Goal: Transaction & Acquisition: Purchase product/service

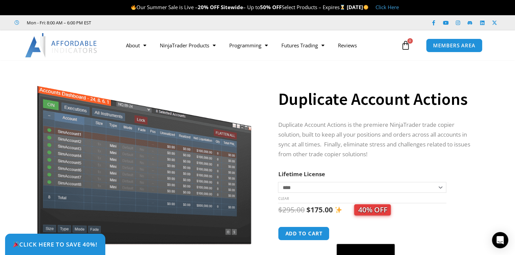
click at [399, 8] on link "Click Here" at bounding box center [387, 7] width 23 height 7
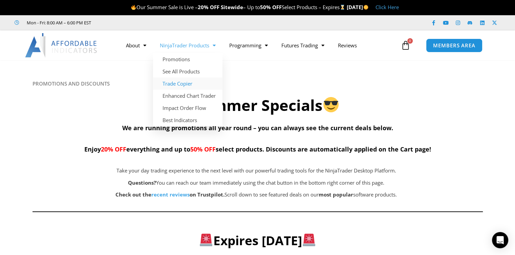
click at [178, 85] on link "Trade Copier" at bounding box center [187, 84] width 69 height 12
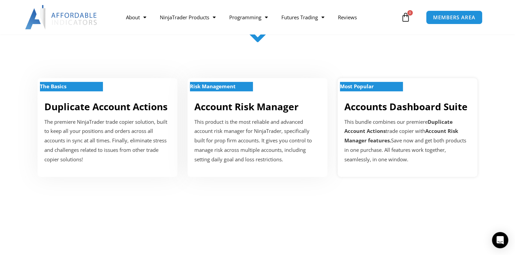
scroll to position [237, 0]
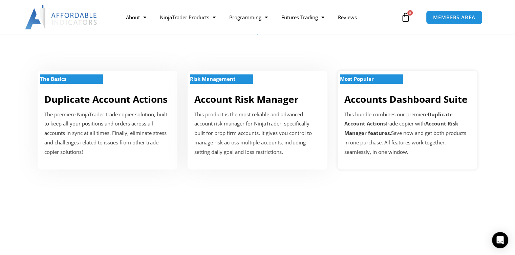
click at [357, 79] on strong "Most Popular" at bounding box center [357, 79] width 34 height 7
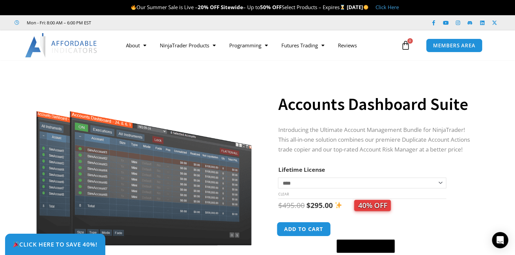
click at [315, 228] on button "Add to cart" at bounding box center [304, 229] width 54 height 15
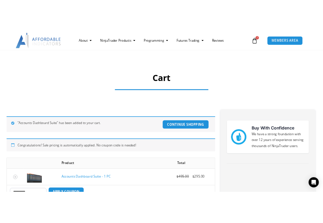
scroll to position [68, 0]
